Goal: Navigation & Orientation: Find specific page/section

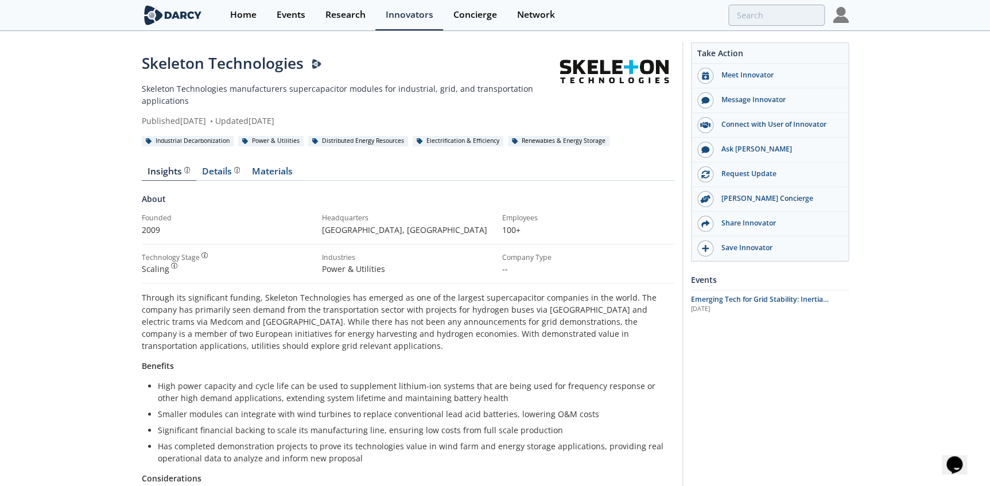
click at [166, 10] on img at bounding box center [173, 15] width 63 height 20
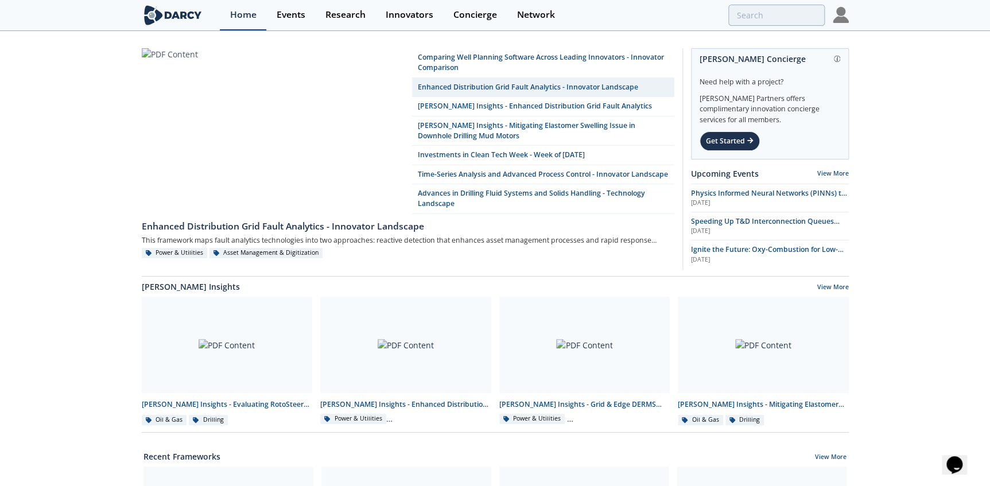
click at [230, 11] on div "Home" at bounding box center [243, 14] width 26 height 9
click at [545, 15] on div "Network" at bounding box center [536, 14] width 38 height 9
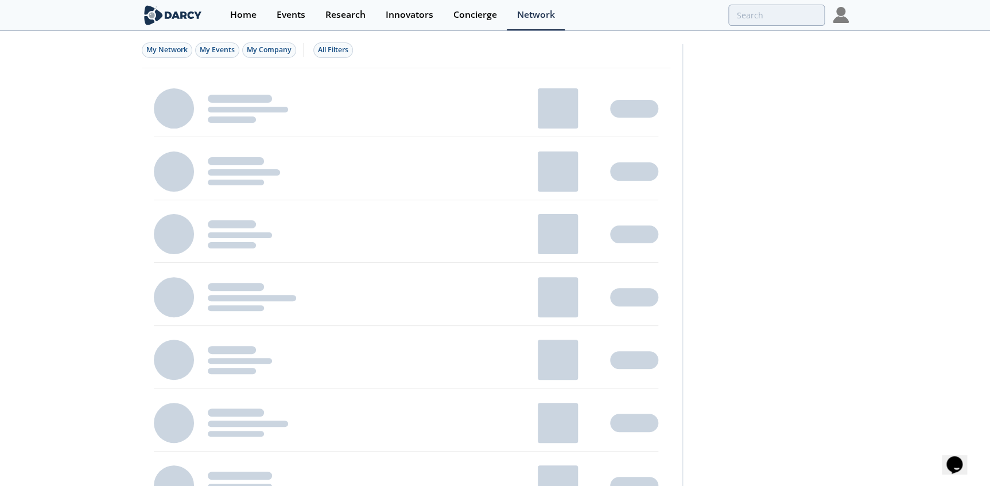
click at [180, 16] on img at bounding box center [173, 15] width 63 height 20
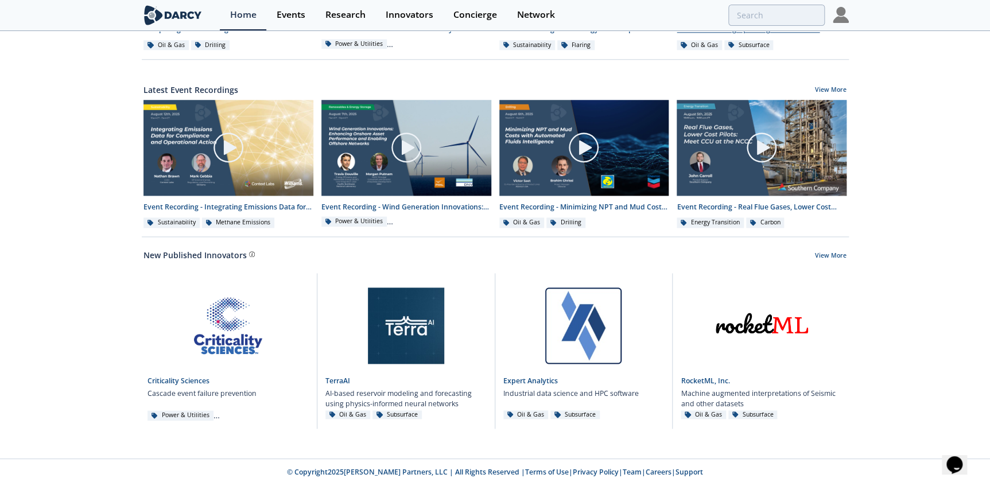
scroll to position [554, 0]
